Goal: Find specific page/section: Find specific page/section

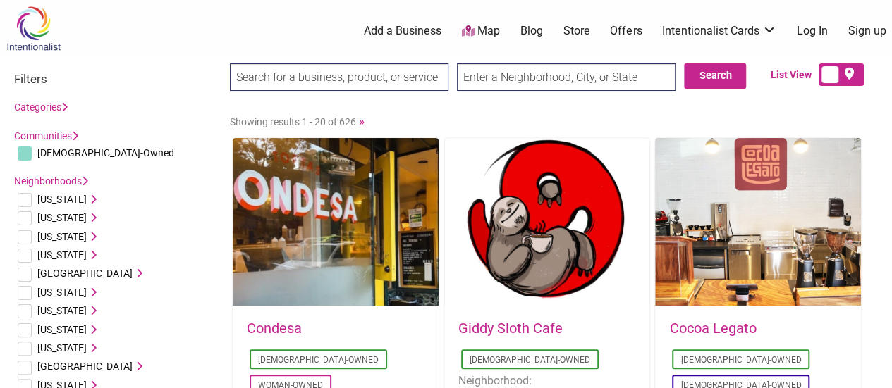
click at [536, 83] on input "text" at bounding box center [566, 76] width 218 height 27
type input "98118"
click at [724, 81] on button "Search" at bounding box center [715, 75] width 62 height 25
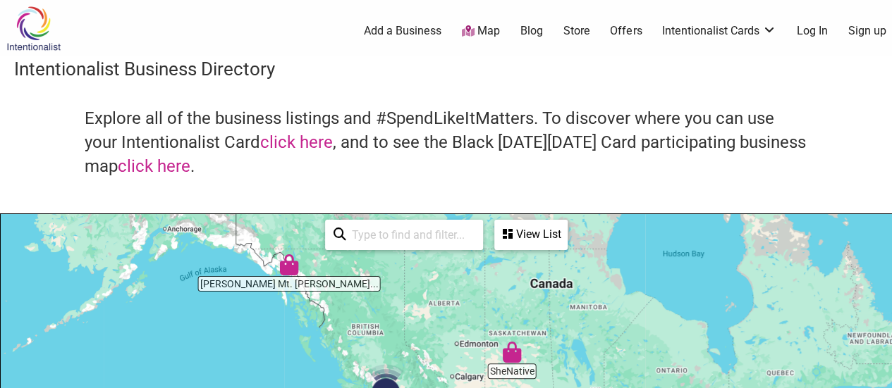
click at [286, 270] on img "Tripp's Mt. Juneau Trading Post" at bounding box center [289, 265] width 32 height 32
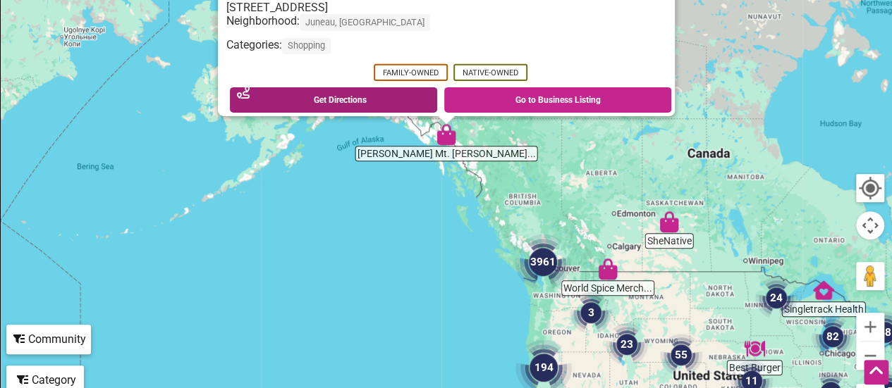
scroll to position [343, 0]
